Goal: Check status: Check status

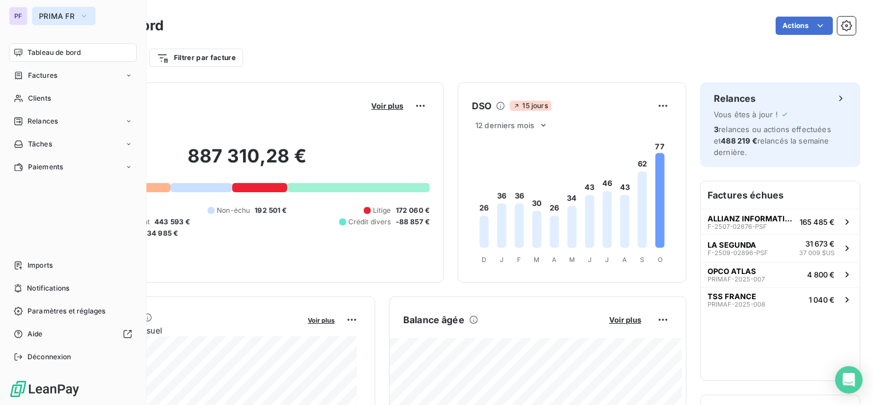
click at [54, 22] on button "PRIMA FR" at bounding box center [63, 16] width 63 height 18
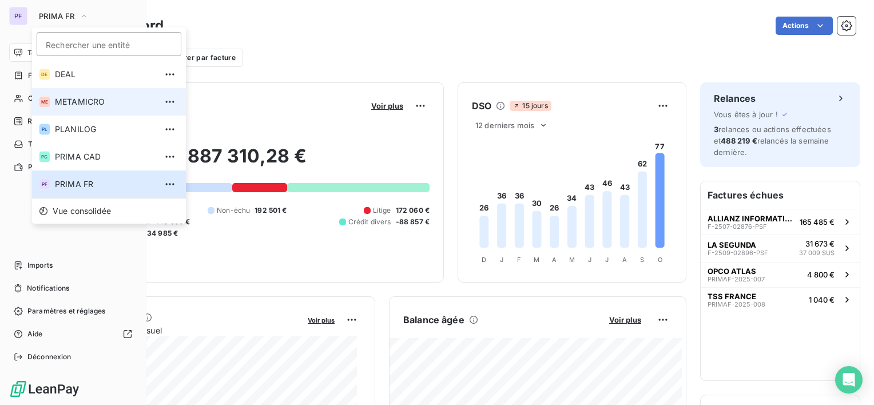
click at [84, 107] on span "METAMICRO" at bounding box center [105, 101] width 101 height 11
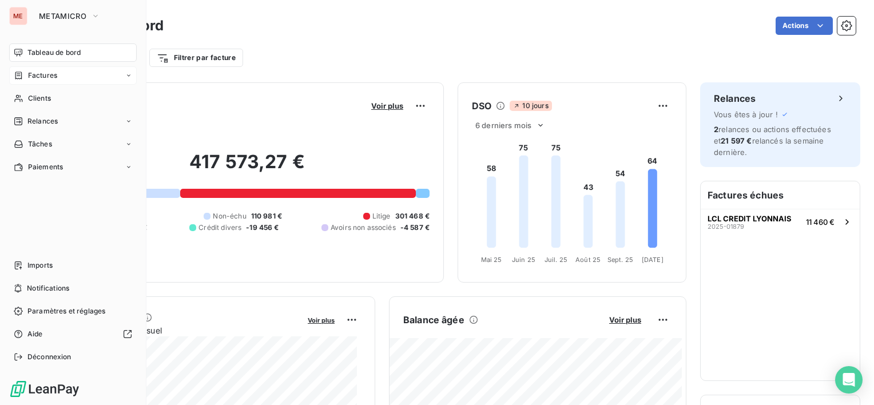
click at [56, 79] on span "Factures" at bounding box center [42, 75] width 29 height 10
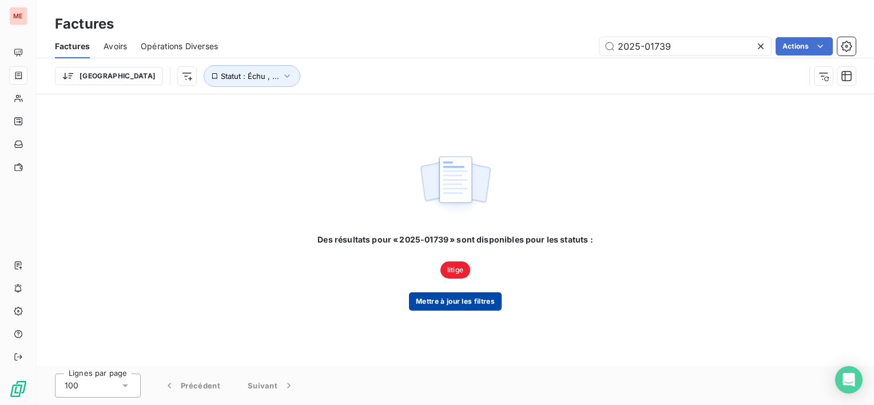
type input "2025-01739"
click at [467, 299] on button "Mettre à jour les filtres" at bounding box center [455, 301] width 93 height 18
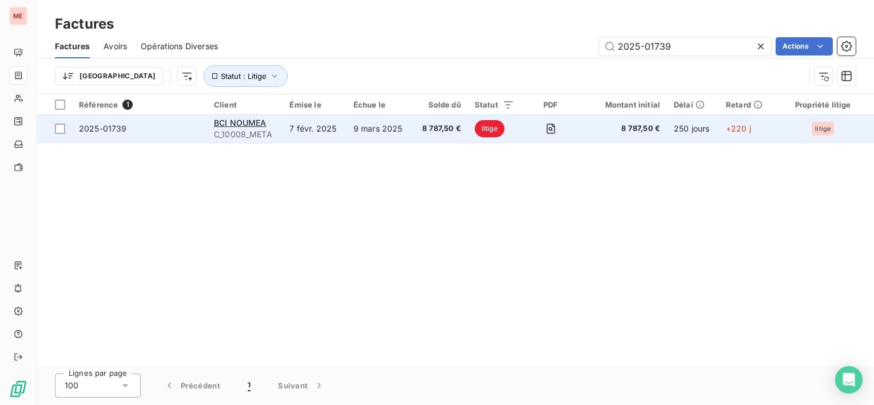
click at [457, 127] on span "8 787,50 €" at bounding box center [439, 128] width 41 height 11
